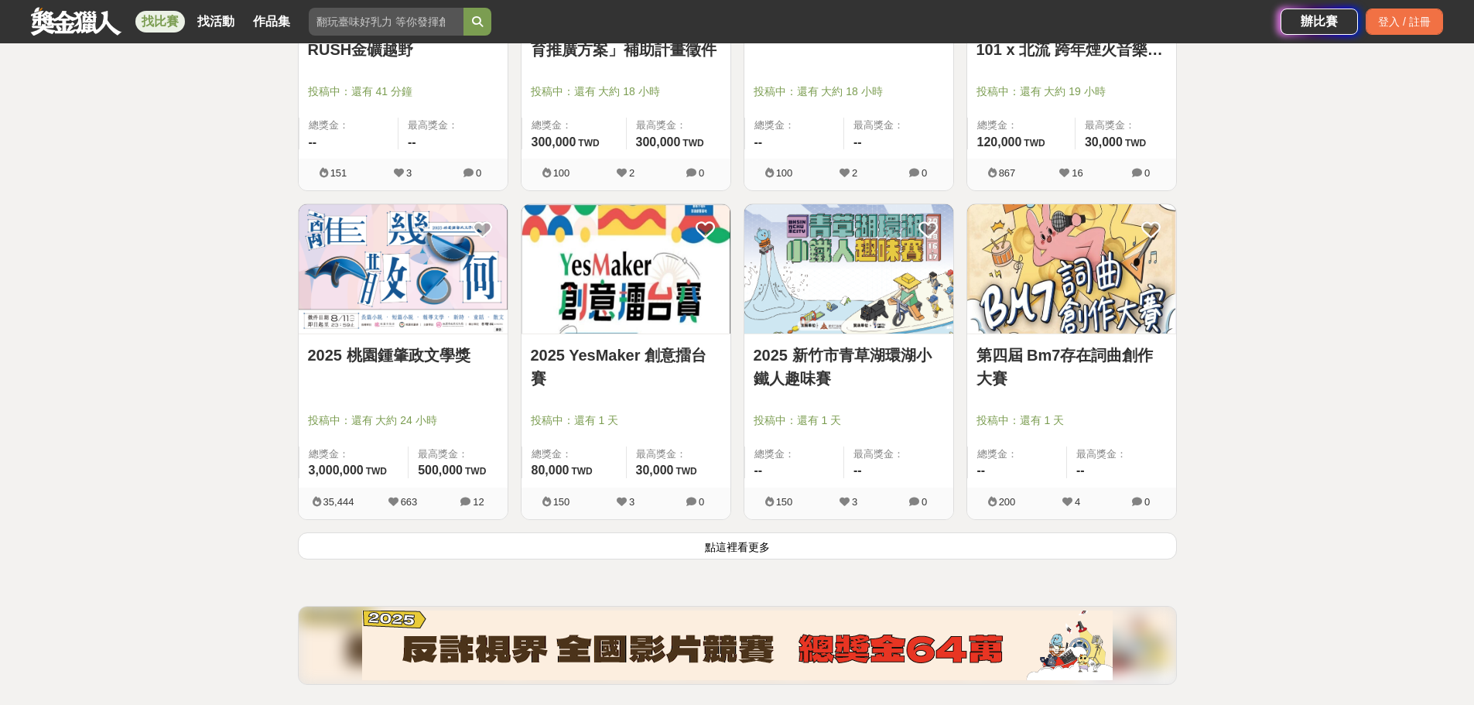
scroll to position [1779, 0]
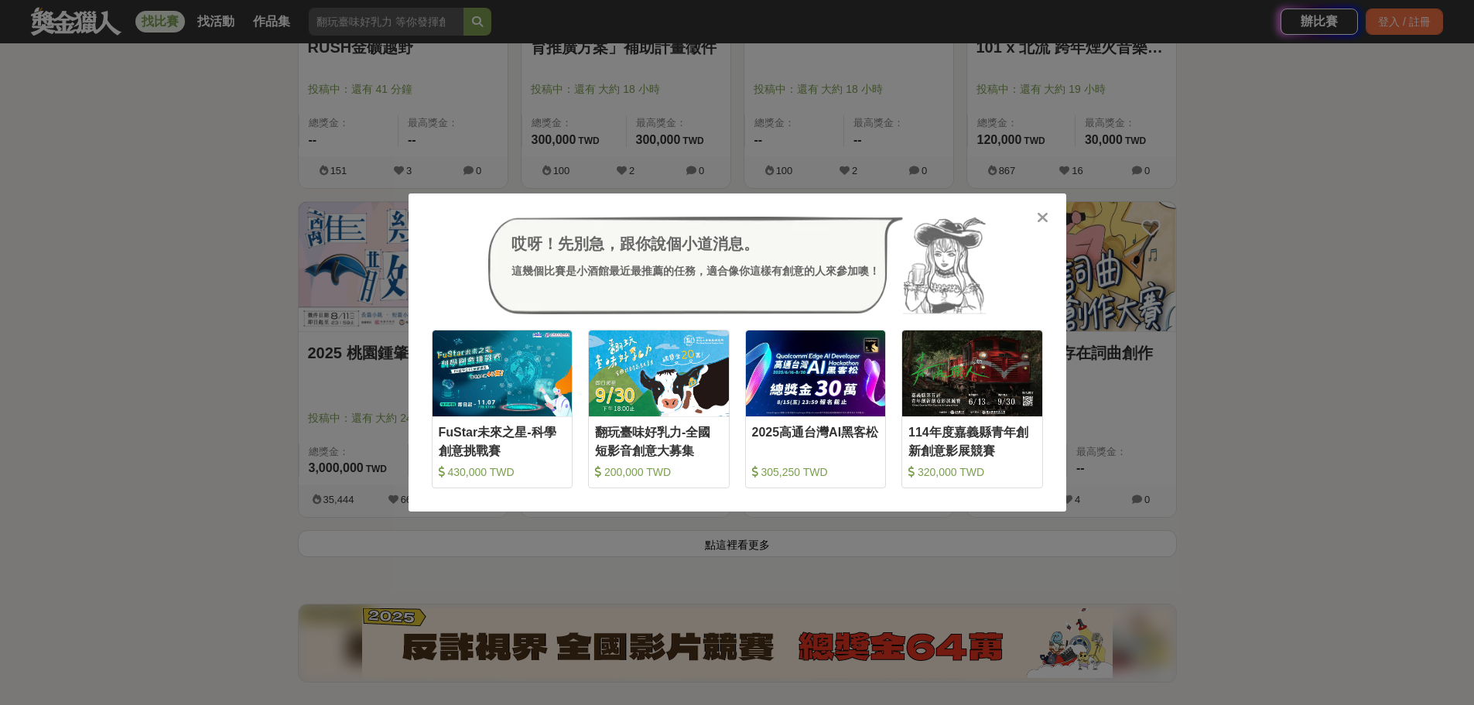
click at [1043, 211] on icon at bounding box center [1042, 217] width 12 height 15
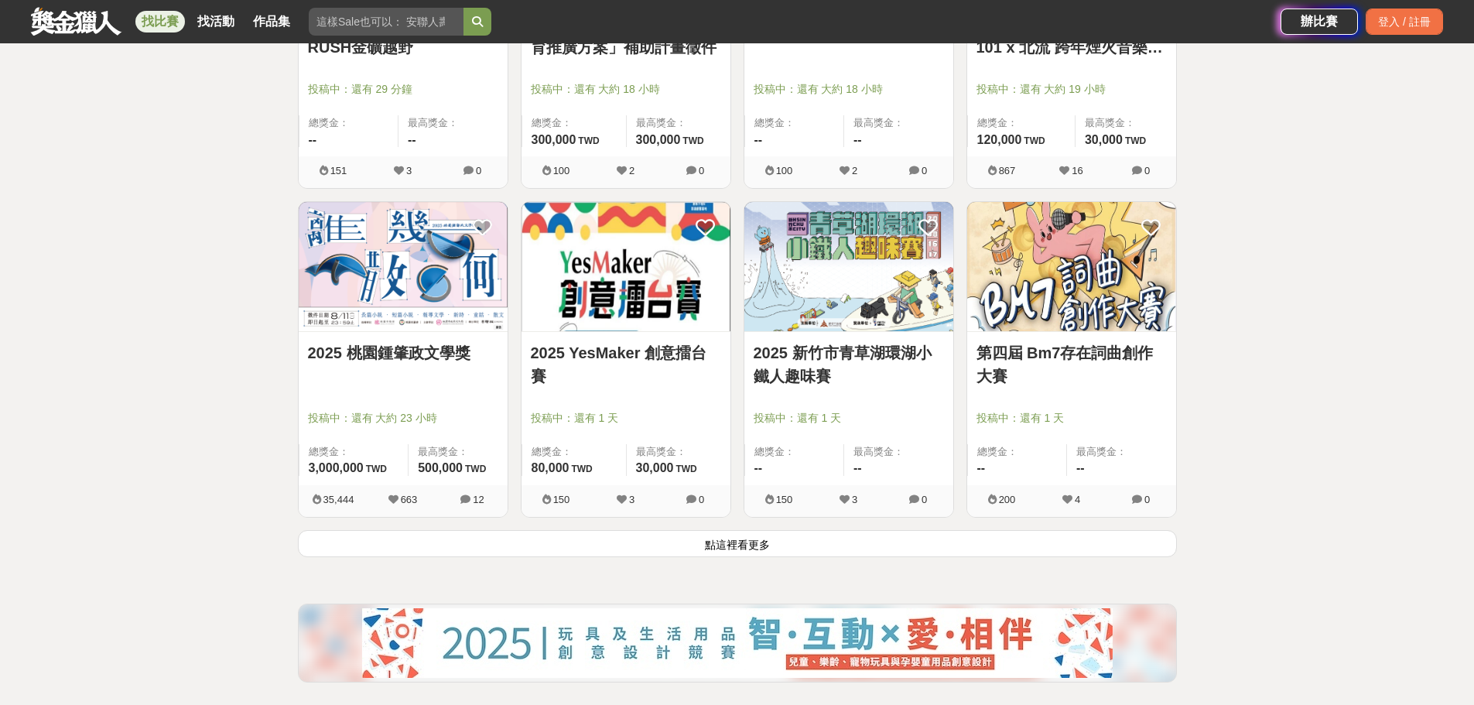
click at [725, 552] on button "點這裡看更多" at bounding box center [737, 543] width 879 height 27
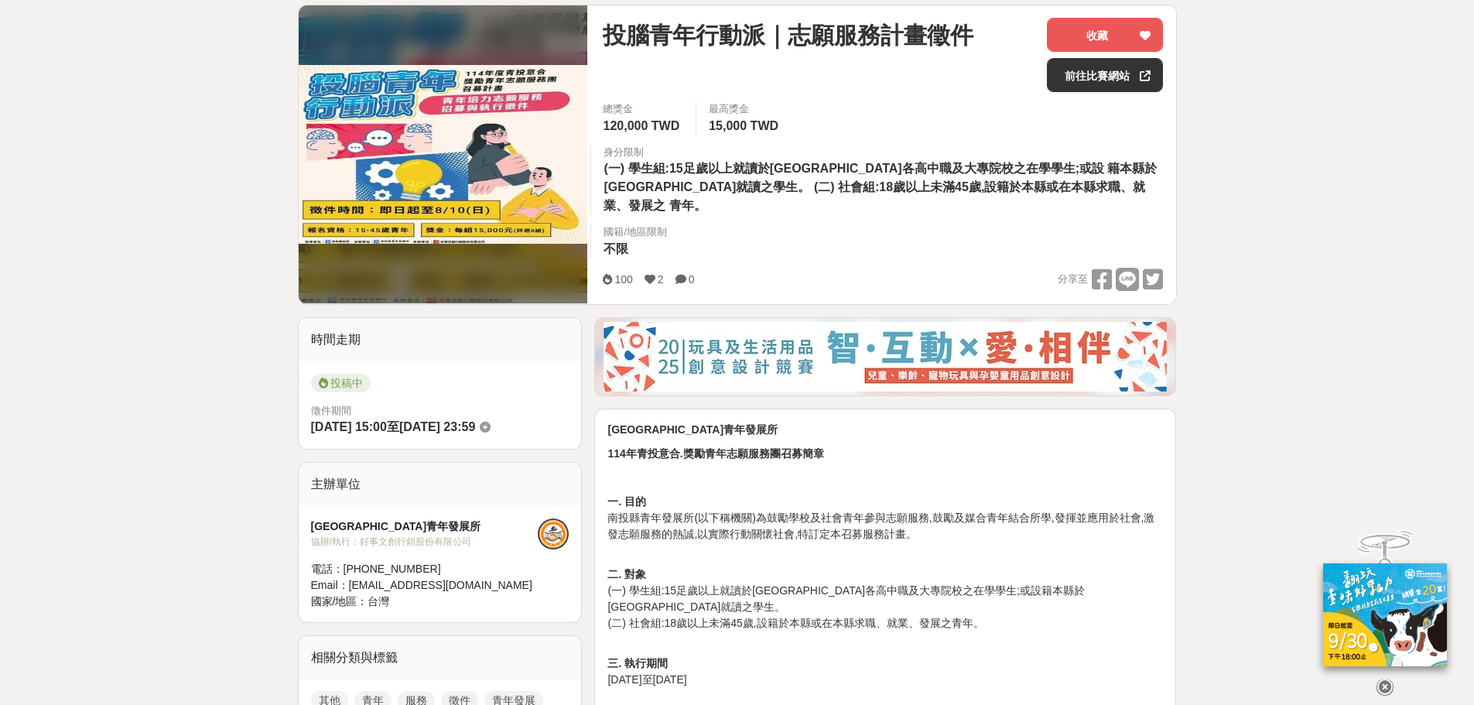
scroll to position [232, 0]
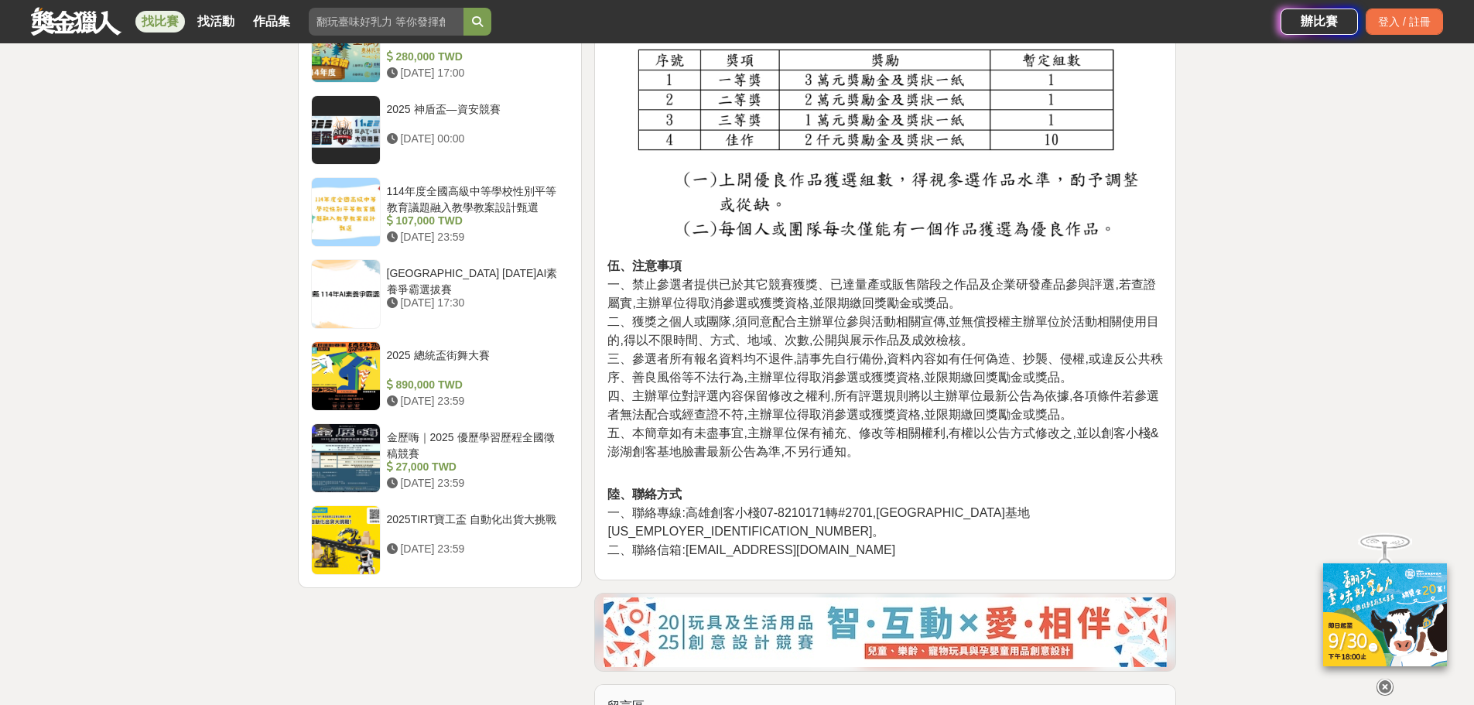
scroll to position [1624, 0]
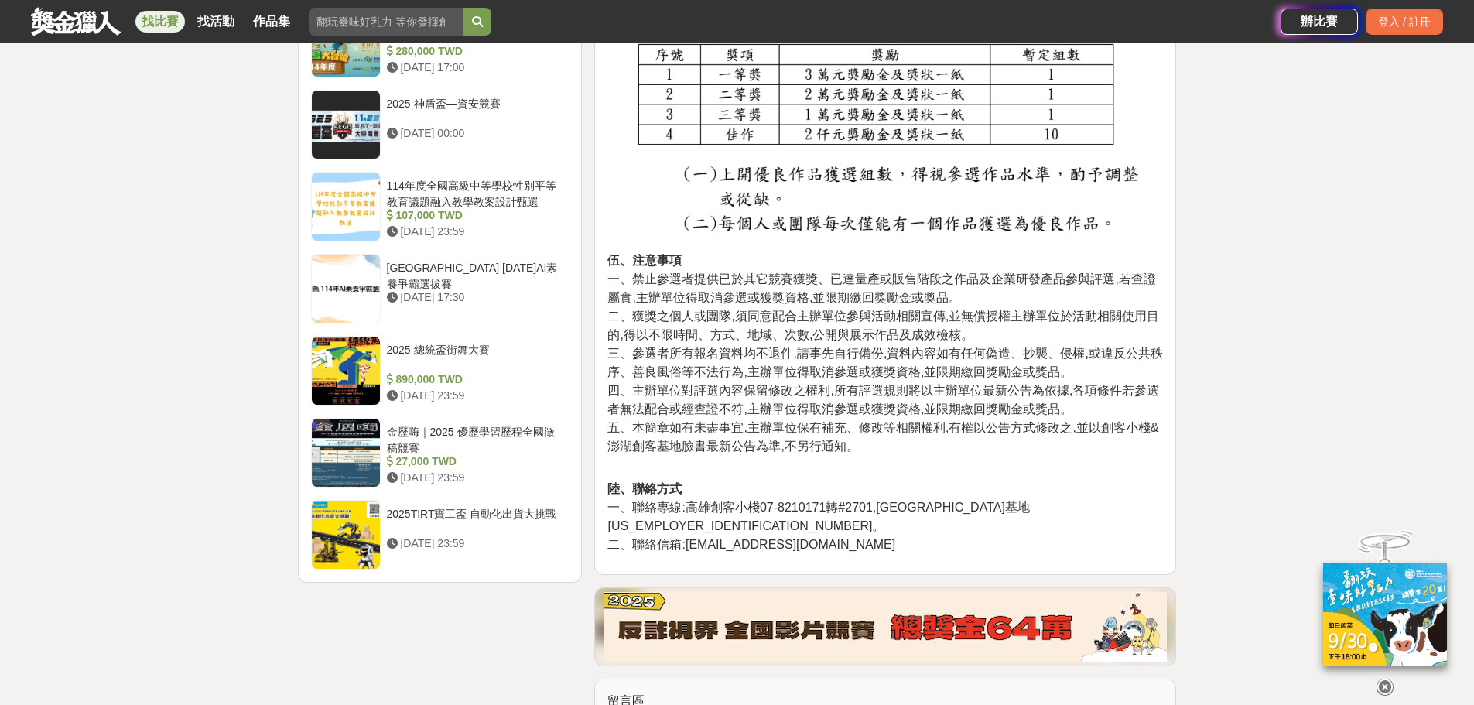
click at [832, 387] on span "四、主辦單位對評選內容保留修改之權利,所有評選規則將以主辦單位最新公告為依據,各項條件若參選者無法配合或經查證不符,主辦單位得取消參選或獲獎資格,並限期繳回獎…" at bounding box center [883, 400] width 552 height 32
drag, startPoint x: 847, startPoint y: 388, endPoint x: 859, endPoint y: 391, distance: 12.8
click at [859, 391] on span "四、主辦單位對評選內容保留修改之權利,所有評選規則將以主辦單位最新公告為依據,各項條件若參選者無法配合或經查證不符,主辦單位得取消參選或獲獎資格,並限期繳回獎…" at bounding box center [883, 400] width 552 height 32
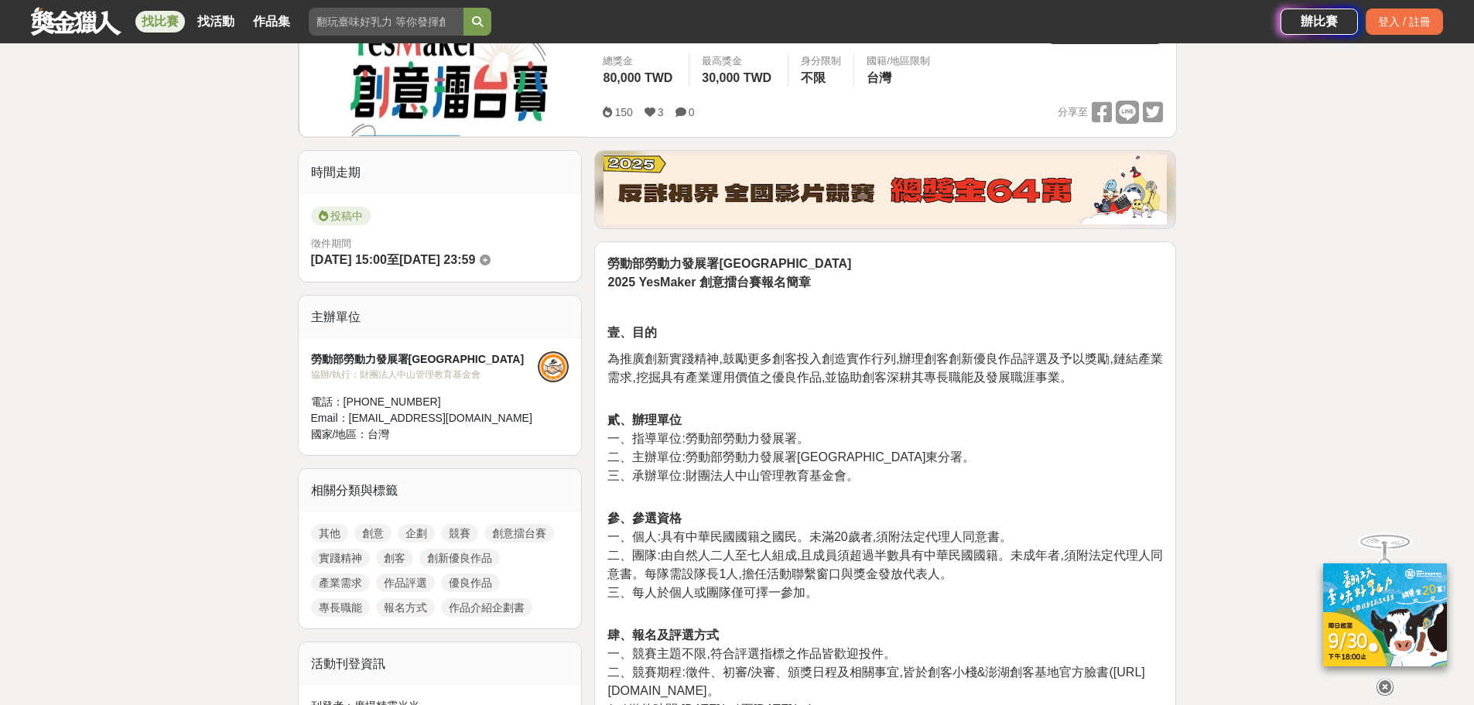
scroll to position [387, 0]
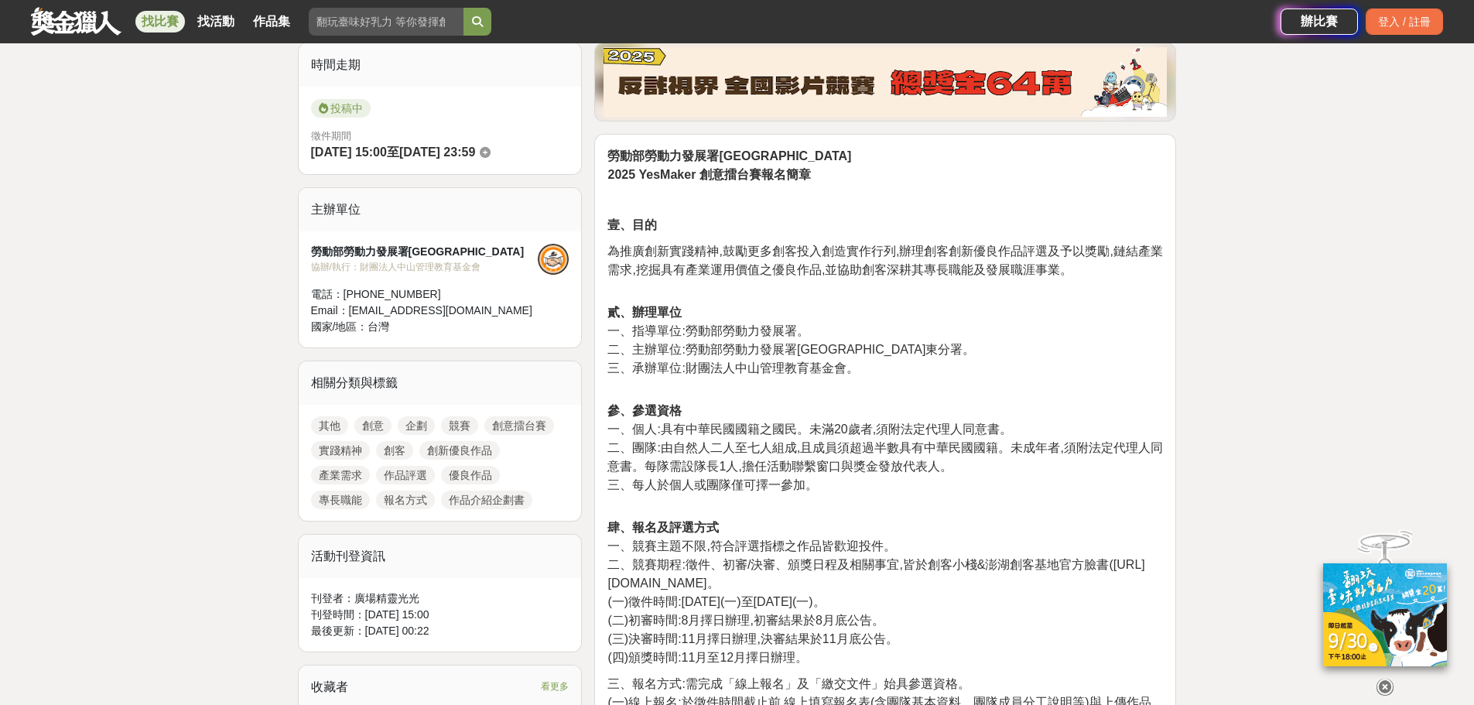
drag, startPoint x: 860, startPoint y: 578, endPoint x: 611, endPoint y: 580, distance: 249.1
click at [611, 580] on span "二、競賽期程:徵件、初審/決審、頒獎日程及相關事宜,皆於創客小棧&澎湖創客基地官方臉書(https://www.facebook.com/makerinnFM…" at bounding box center [875, 574] width 537 height 32
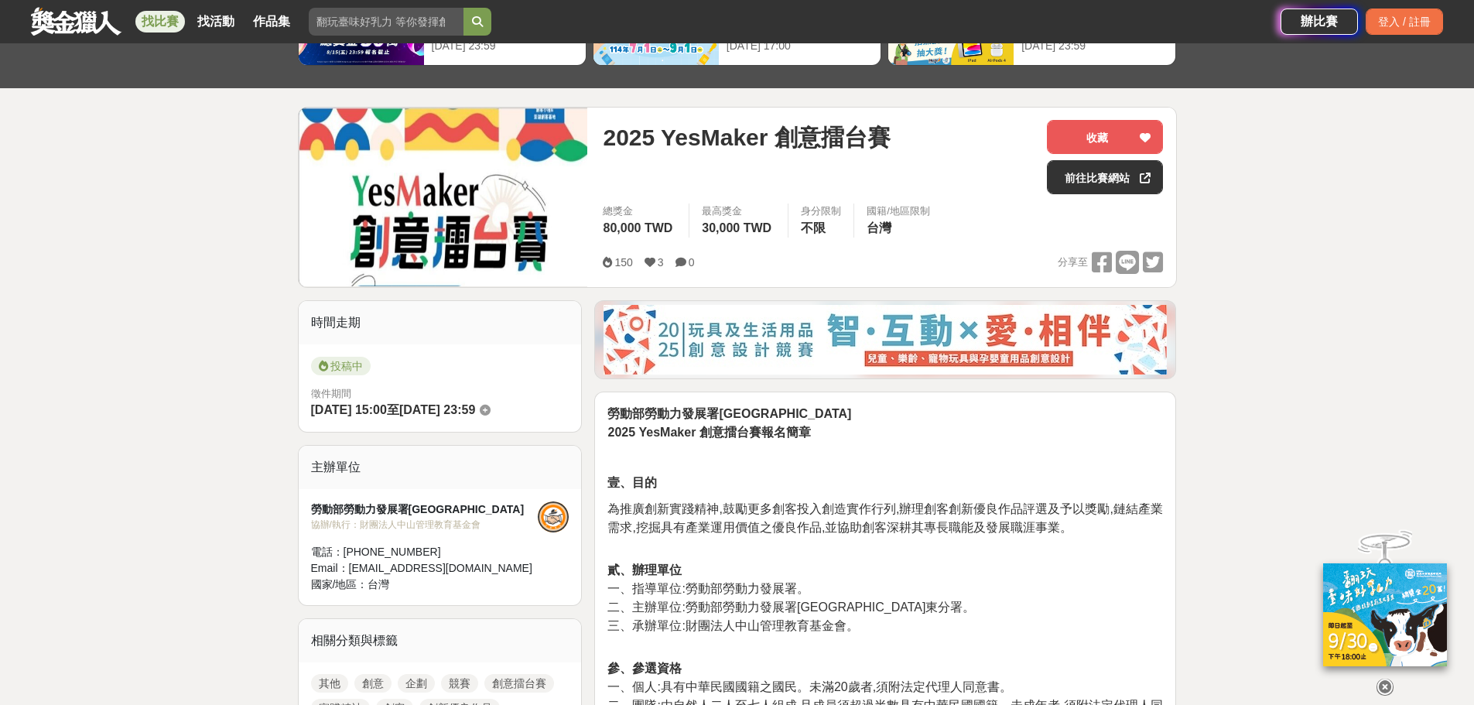
scroll to position [0, 0]
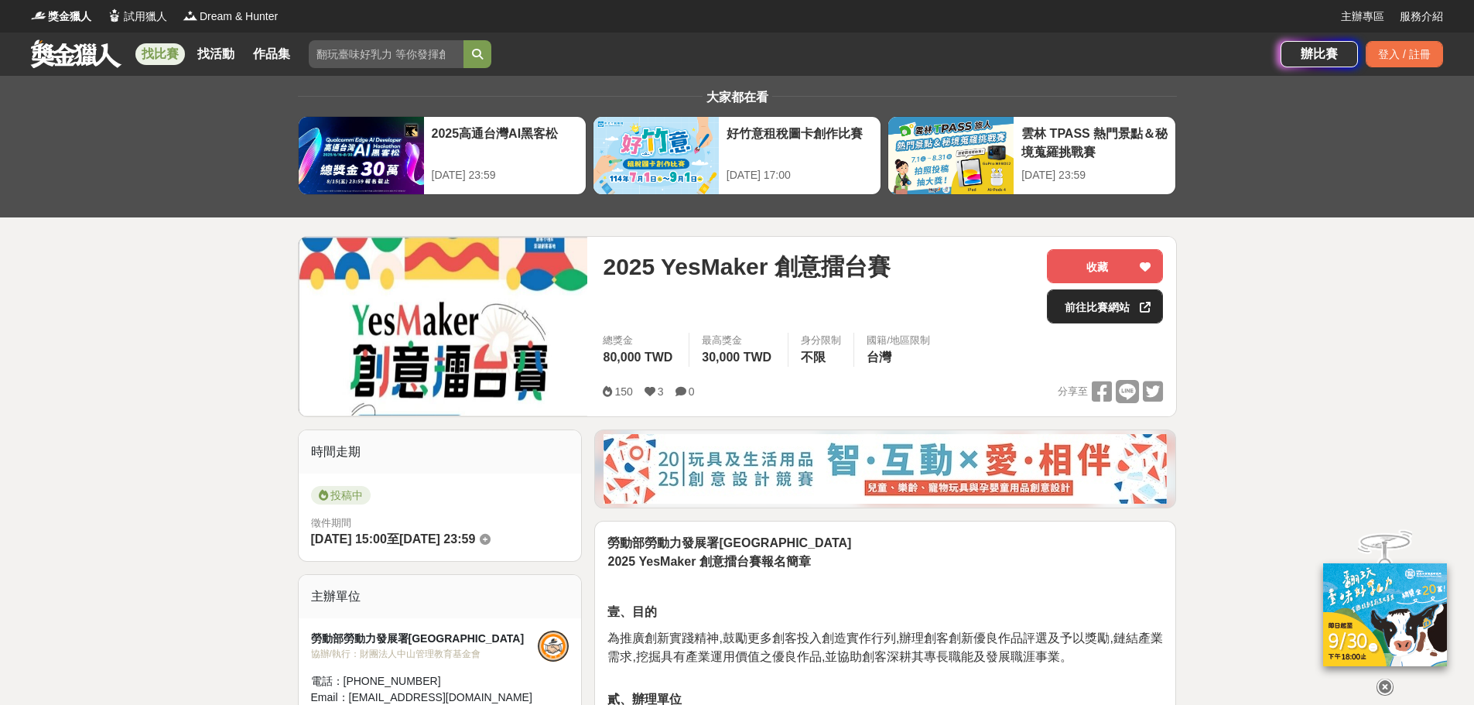
click at [1078, 309] on link "前往比賽網站" at bounding box center [1105, 306] width 116 height 34
